Goal: Information Seeking & Learning: Learn about a topic

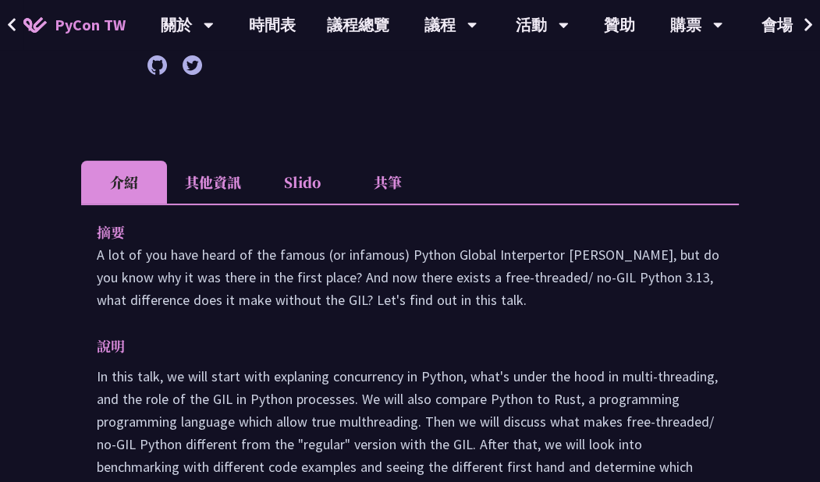
click at [7, 19] on icon at bounding box center [12, 25] width 10 height 16
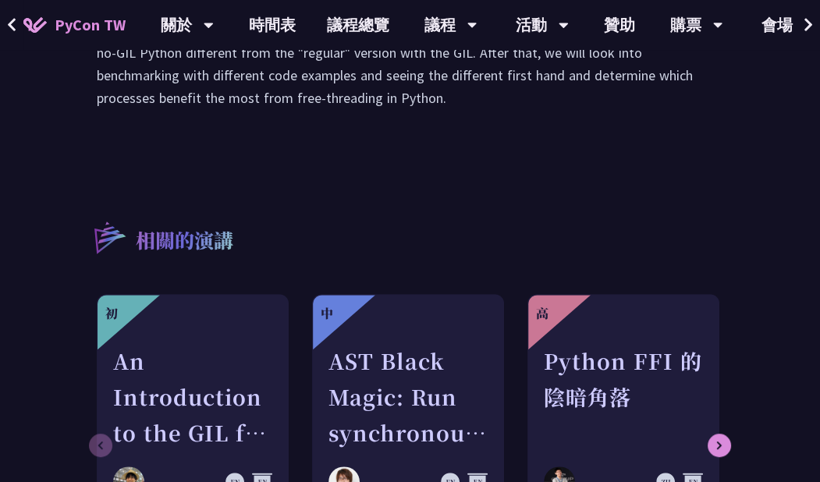
scroll to position [812, 0]
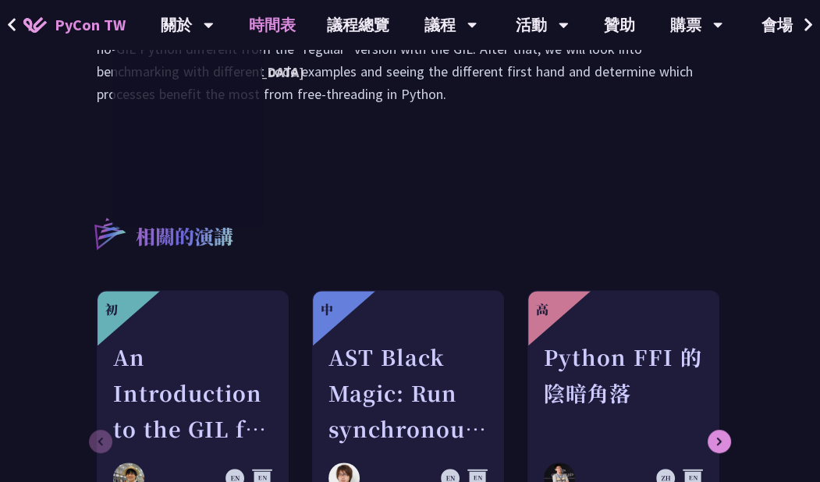
click at [282, 37] on link "時間表" at bounding box center [272, 25] width 78 height 50
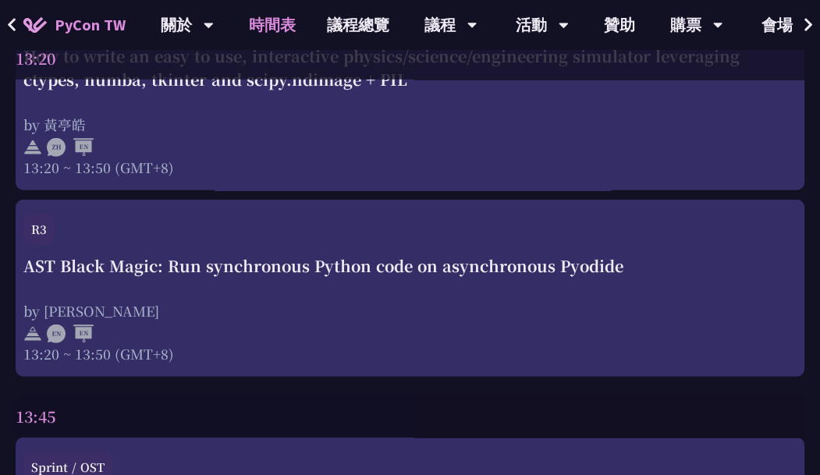
scroll to position [4340, 0]
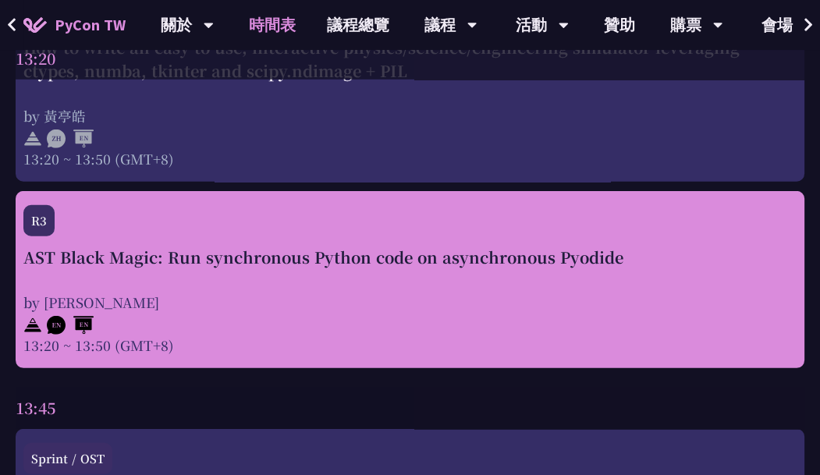
click at [349, 275] on div "AST Black Magic: Run synchronous Python code on asynchronous Pyodide by [PERSON…" at bounding box center [409, 300] width 773 height 109
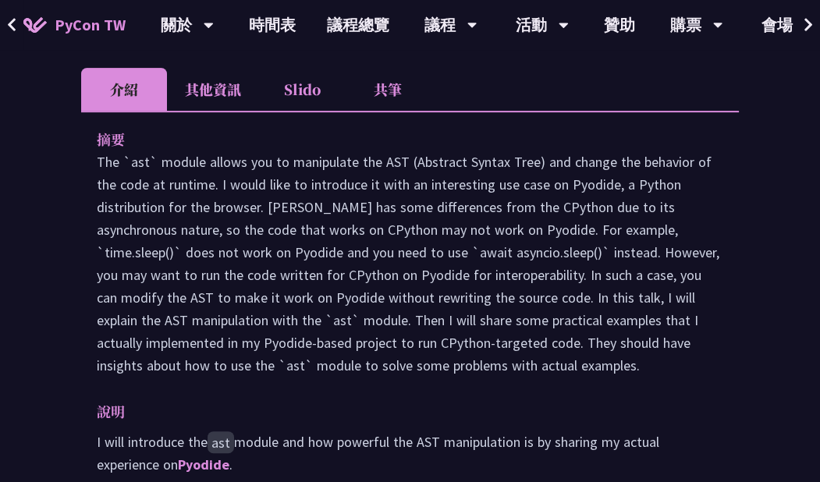
scroll to position [490, 0]
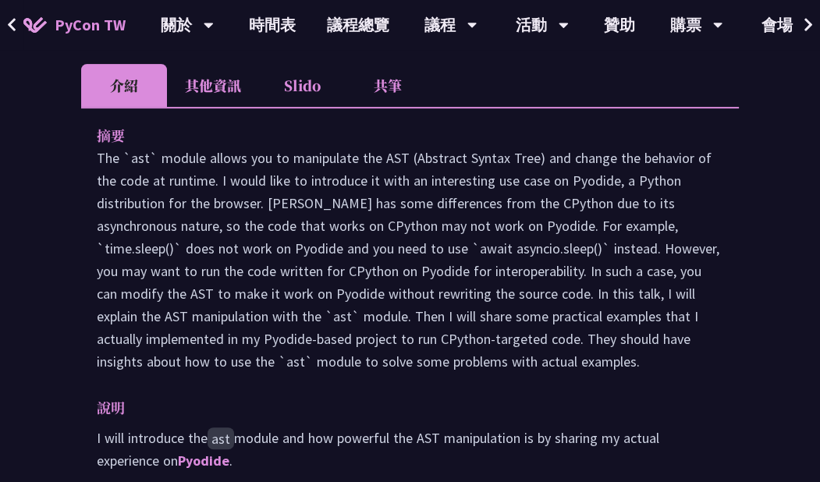
click at [387, 107] on li "共筆" at bounding box center [388, 85] width 86 height 43
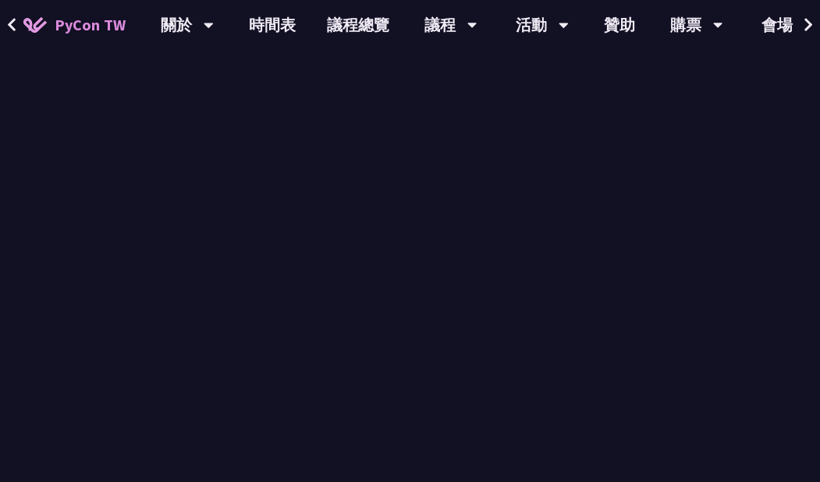
scroll to position [788, 0]
